Goal: Download file/media

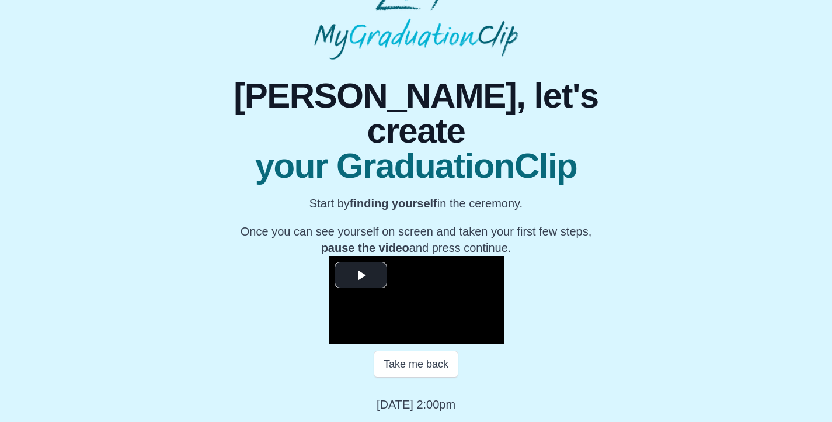
scroll to position [175, 0]
click at [361, 275] on span "Video Player" at bounding box center [361, 275] width 0 height 0
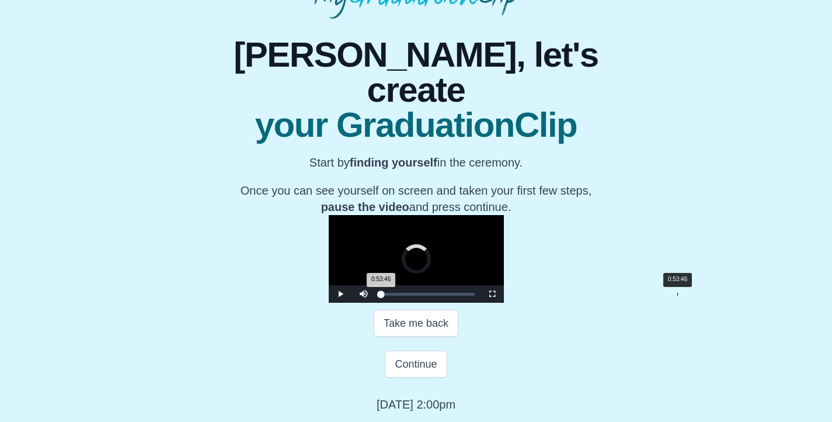
click at [678, 296] on div "0:53:46" at bounding box center [678, 294] width 1 height 3
click at [465, 296] on div "0:54:43 Progress : 0%" at bounding box center [423, 294] width 84 height 3
click at [341, 294] on span "Video Player" at bounding box center [341, 294] width 0 height 0
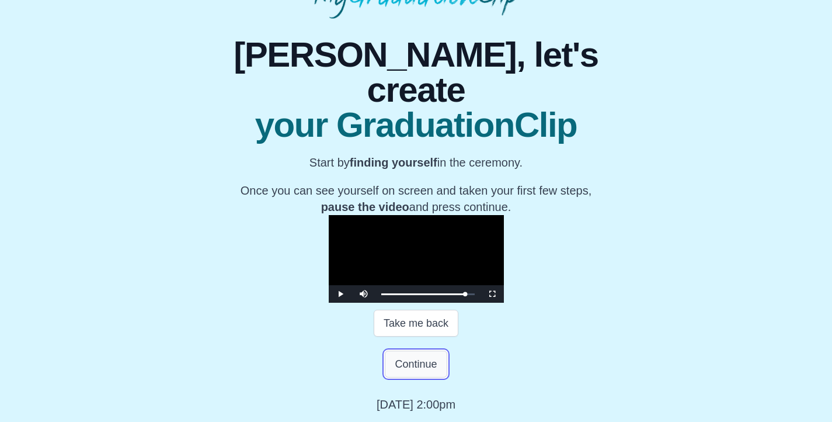
click at [421, 367] on button "Continue" at bounding box center [416, 363] width 62 height 27
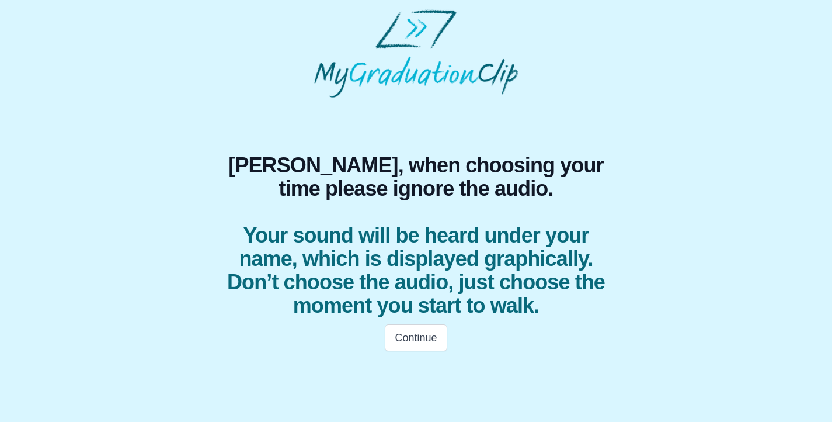
scroll to position [0, 0]
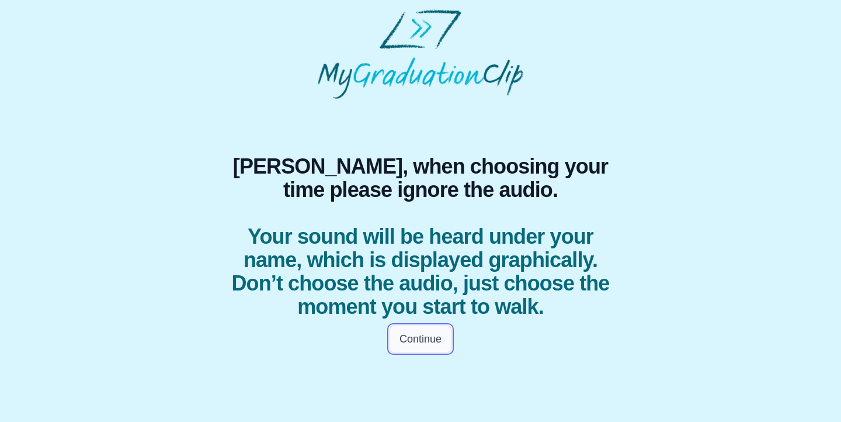
click at [422, 352] on button "Continue" at bounding box center [421, 338] width 62 height 27
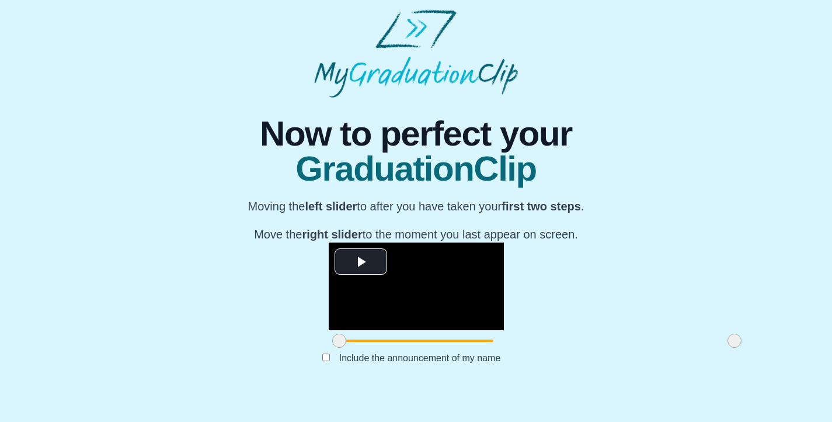
scroll to position [122, 0]
click at [361, 262] on span "Video Player" at bounding box center [361, 262] width 0 height 0
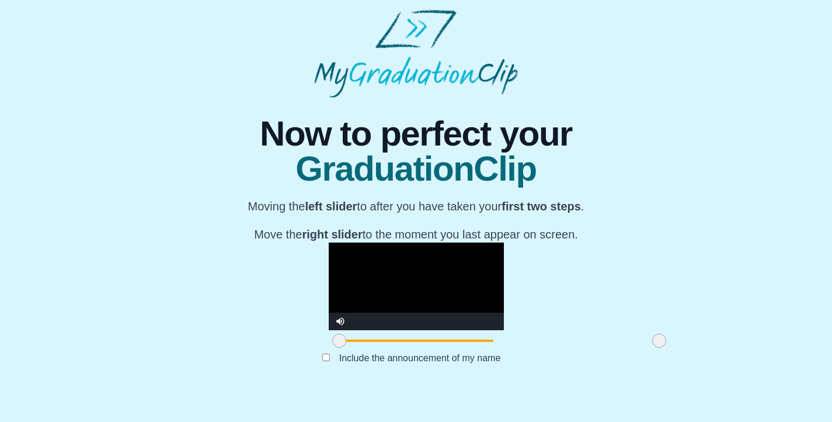
drag, startPoint x: 613, startPoint y: 363, endPoint x: 538, endPoint y: 365, distance: 75.4
click at [652, 348] on span at bounding box center [659, 340] width 14 height 14
drag, startPoint x: 217, startPoint y: 367, endPoint x: 228, endPoint y: 366, distance: 11.8
click at [344, 348] on span at bounding box center [351, 340] width 14 height 14
drag, startPoint x: 540, startPoint y: 365, endPoint x: 507, endPoint y: 360, distance: 33.6
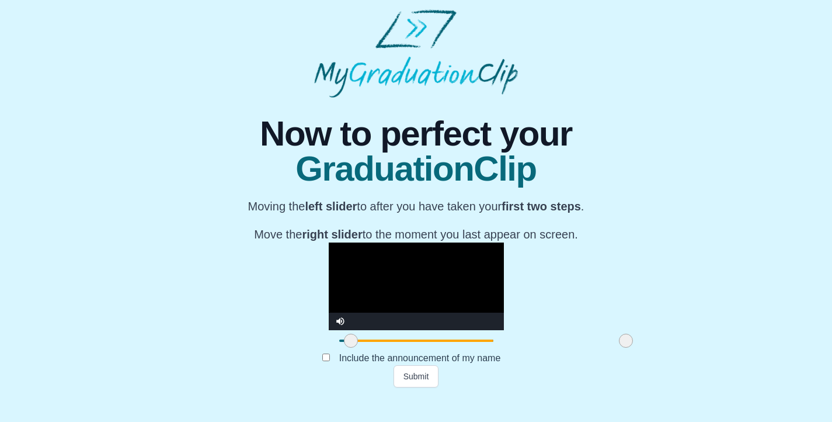
click at [619, 348] on span at bounding box center [626, 340] width 14 height 14
click at [423, 387] on button "Submit" at bounding box center [417, 376] width 46 height 22
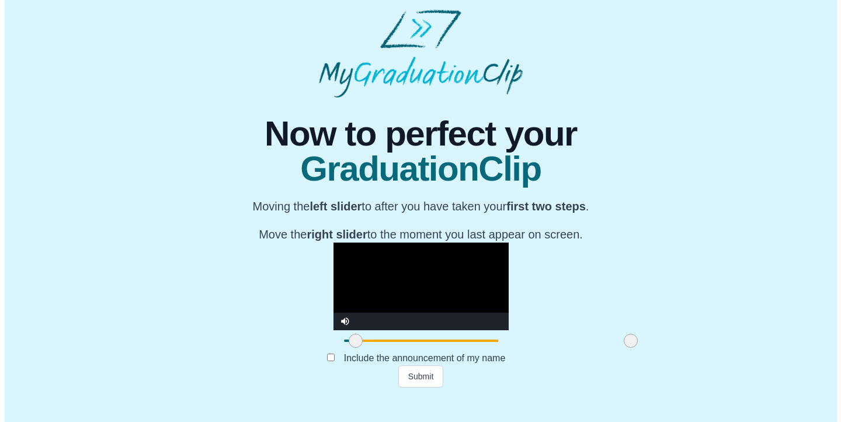
scroll to position [0, 0]
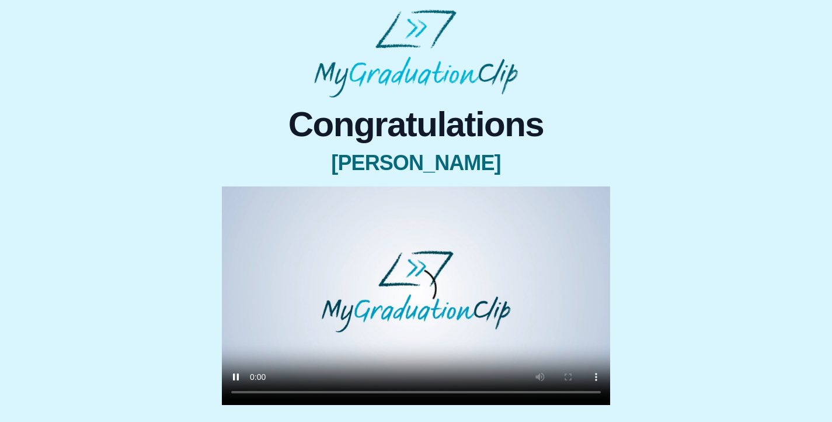
drag, startPoint x: 309, startPoint y: 329, endPoint x: 304, endPoint y: 333, distance: 6.7
click at [304, 333] on video at bounding box center [416, 295] width 388 height 218
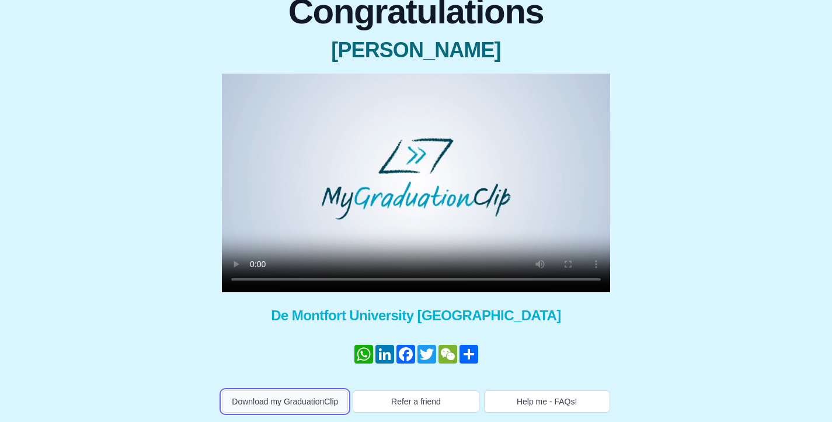
click at [292, 403] on button "Download my GraduationClip" at bounding box center [285, 401] width 126 height 22
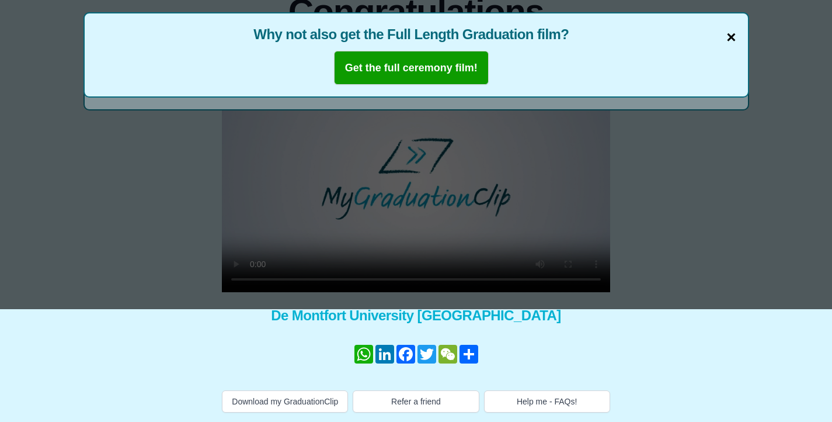
click at [734, 33] on span "×" at bounding box center [731, 37] width 9 height 25
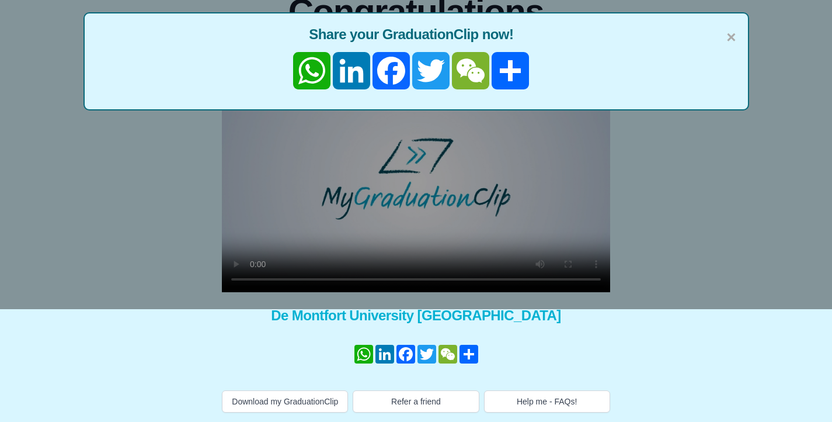
click at [734, 33] on span "×" at bounding box center [731, 37] width 9 height 25
